Goal: Task Accomplishment & Management: Manage account settings

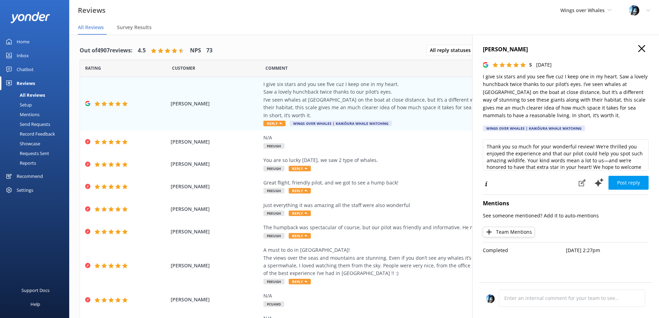
drag, startPoint x: 645, startPoint y: 49, endPoint x: 446, endPoint y: 56, distance: 199.3
click at [645, 49] on icon "button" at bounding box center [642, 48] width 7 height 7
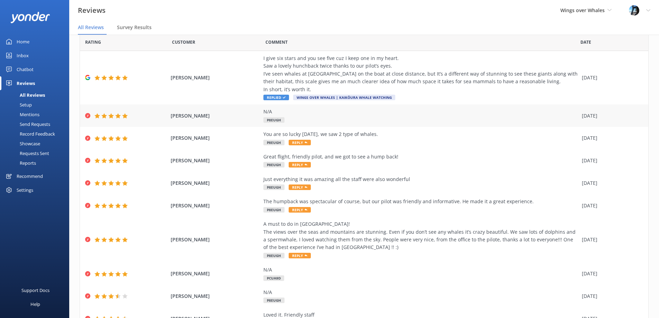
scroll to position [26, 0]
